Goal: Find specific page/section: Find specific page/section

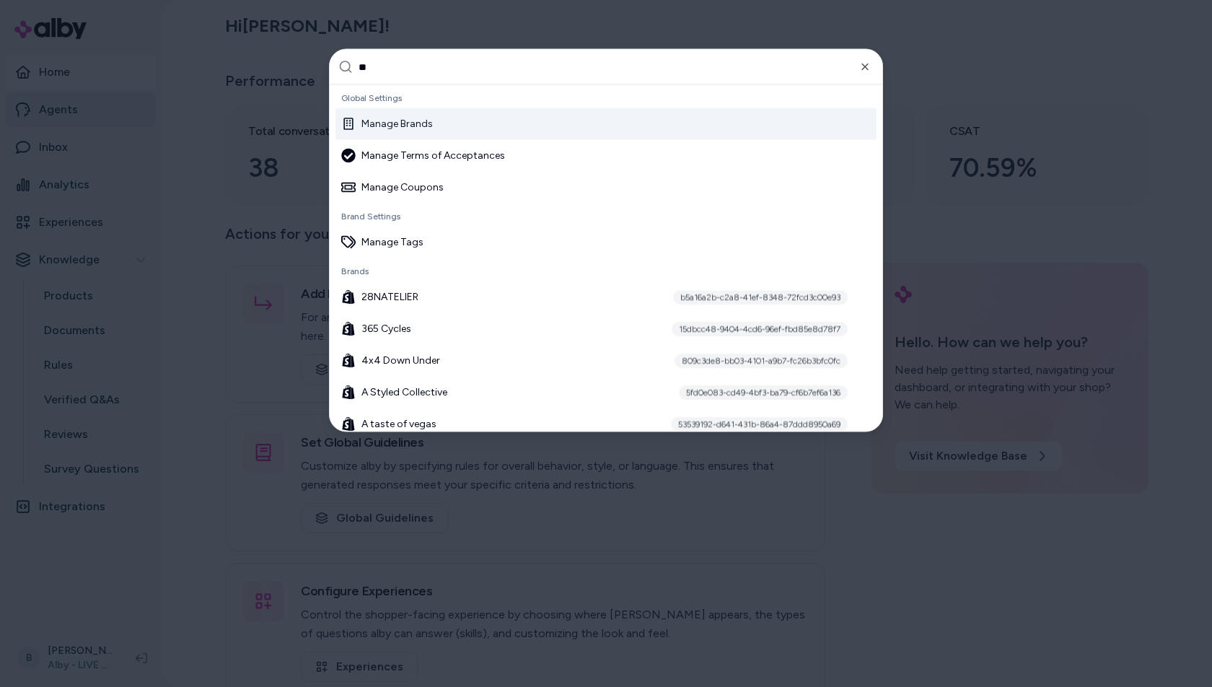
type input "***"
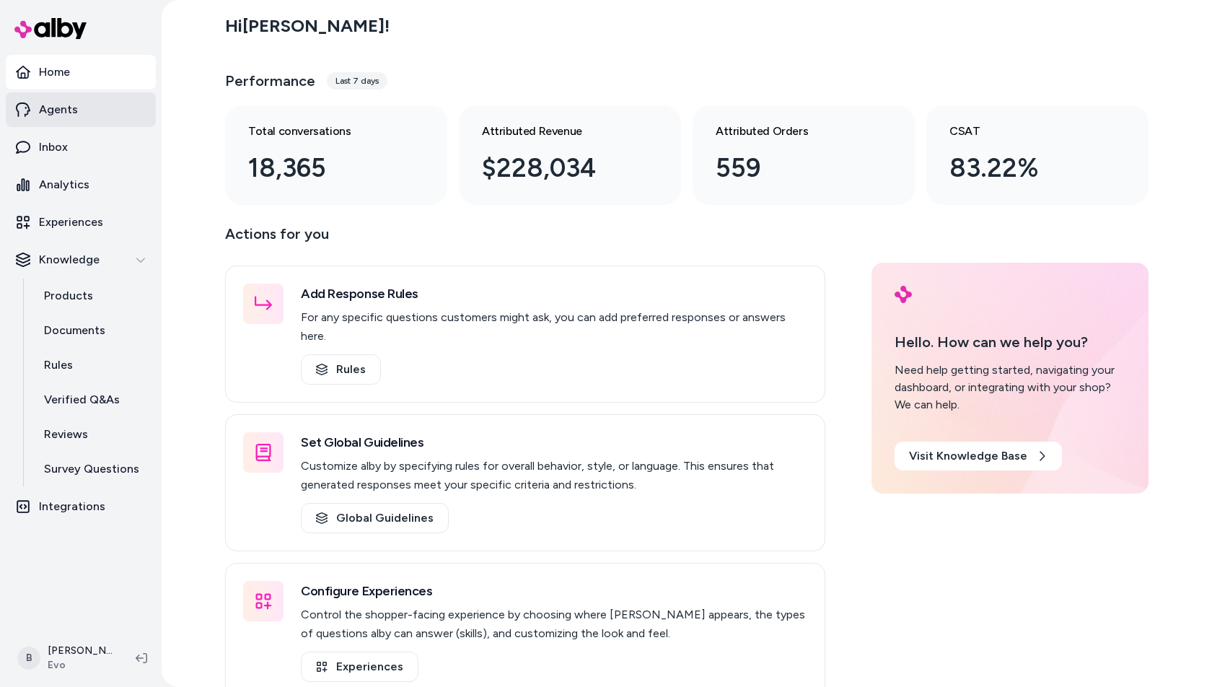
click at [76, 118] on link "Agents" at bounding box center [81, 109] width 150 height 35
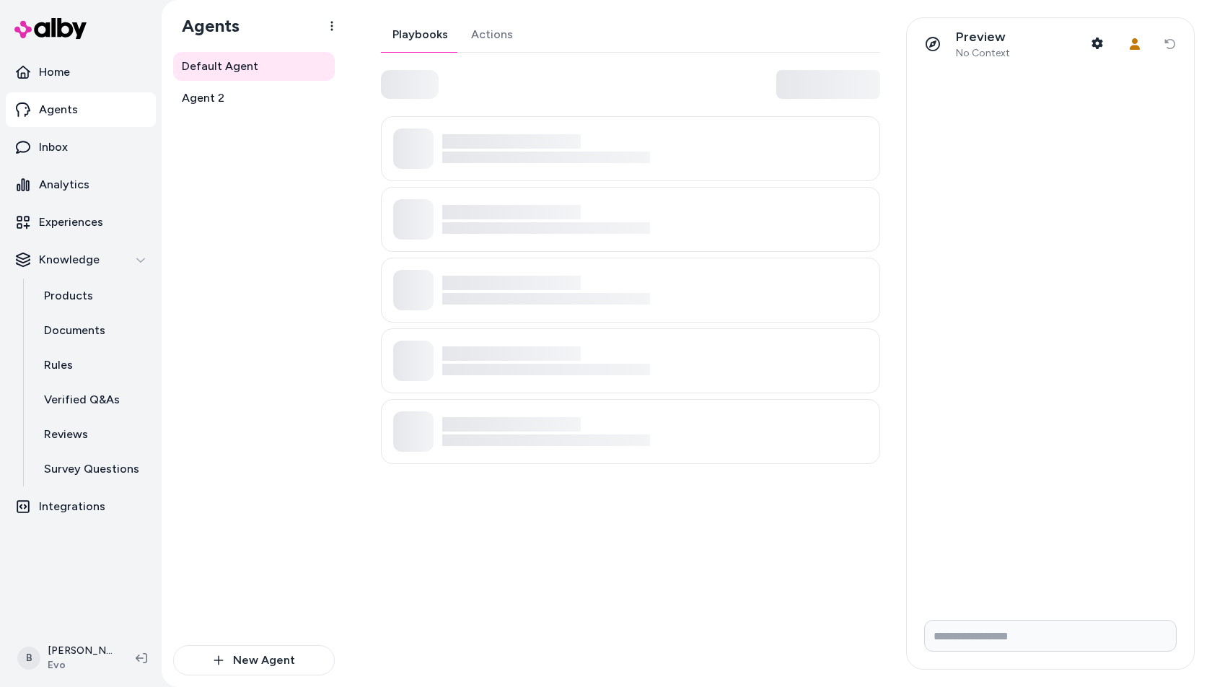
click at [475, 33] on link "Actions" at bounding box center [491, 34] width 65 height 35
